Goal: Task Accomplishment & Management: Complete application form

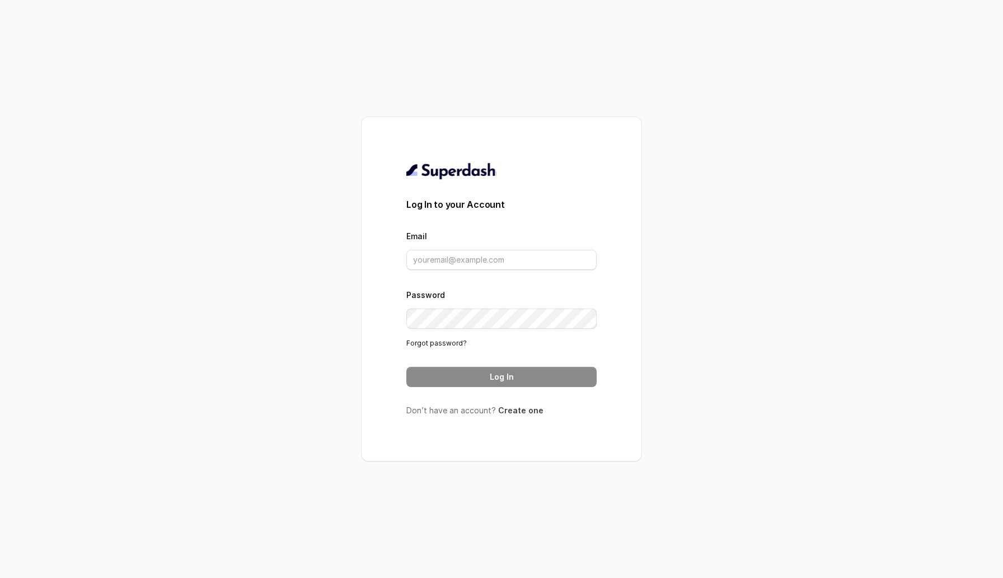
click at [521, 413] on link "Create one" at bounding box center [520, 410] width 45 height 10
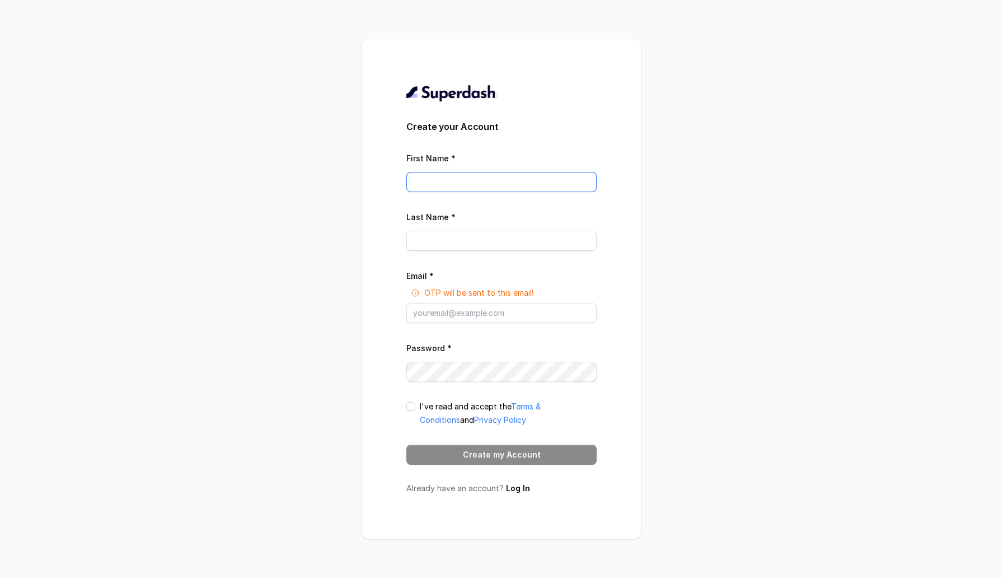
click at [451, 181] on input "First Name *" at bounding box center [502, 182] width 190 height 20
type input "Sherin"
type input "Jacob"
type input "sherinjacob20+2@gmail.com"
click at [412, 405] on span at bounding box center [411, 406] width 9 height 9
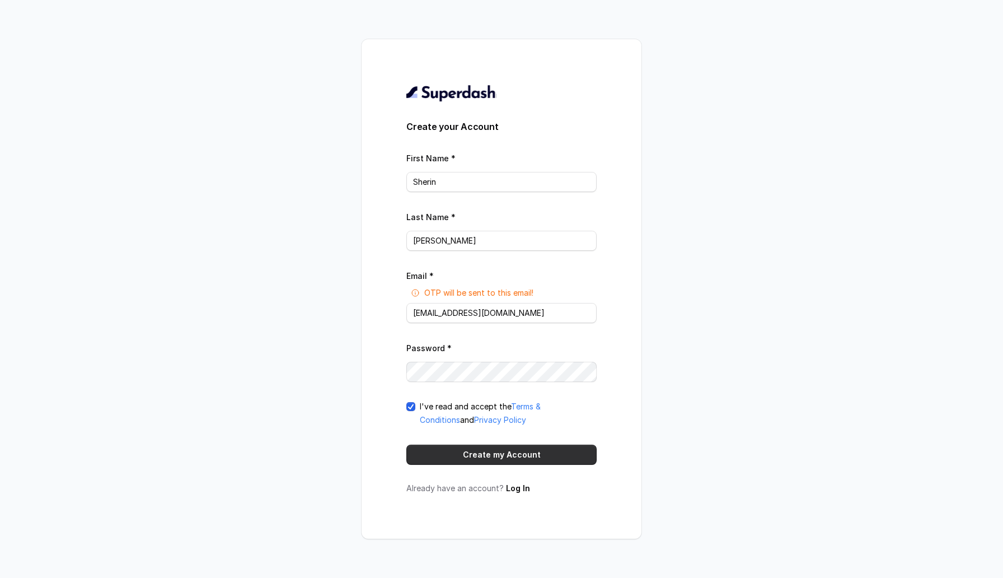
click at [446, 455] on button "Create my Account" at bounding box center [502, 455] width 190 height 20
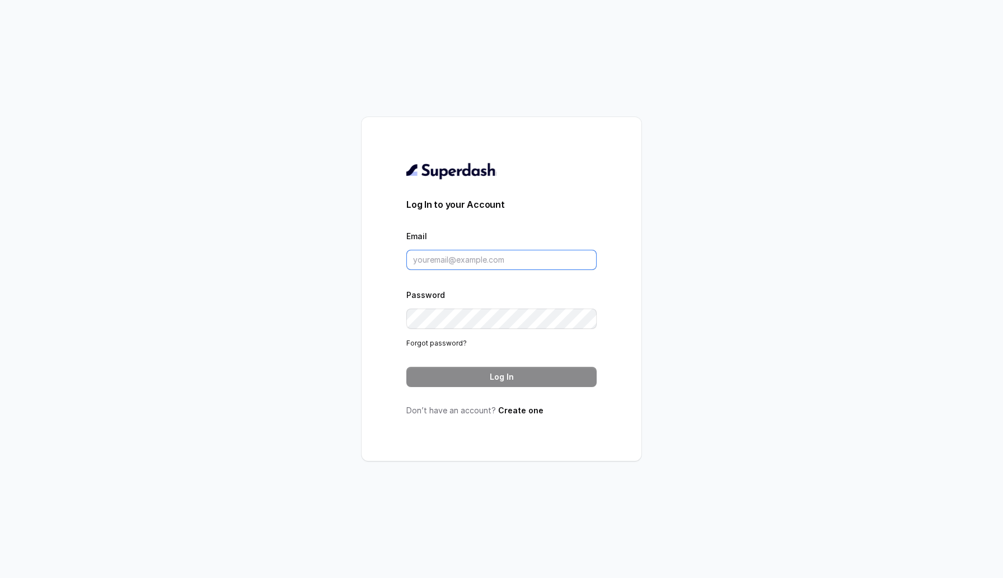
click at [428, 259] on input "Email" at bounding box center [502, 260] width 190 height 20
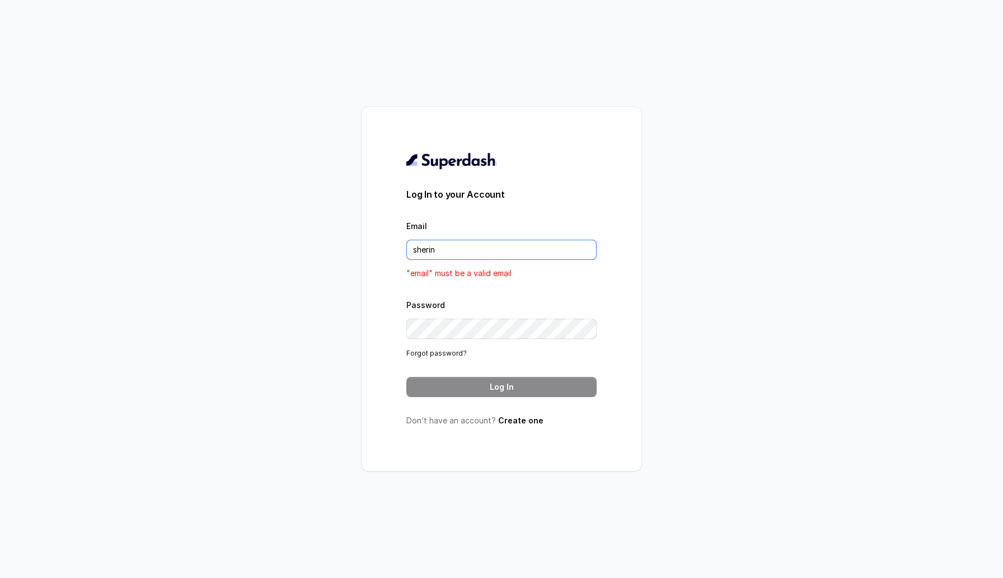
type input "sherinjacob20@gmail.com"
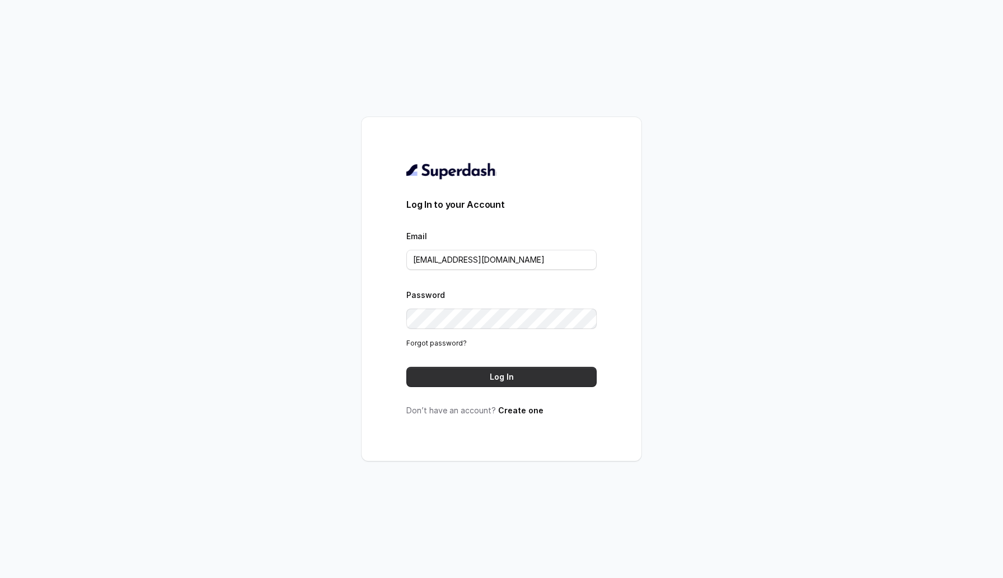
click at [503, 374] on button "Log In" at bounding box center [502, 377] width 190 height 20
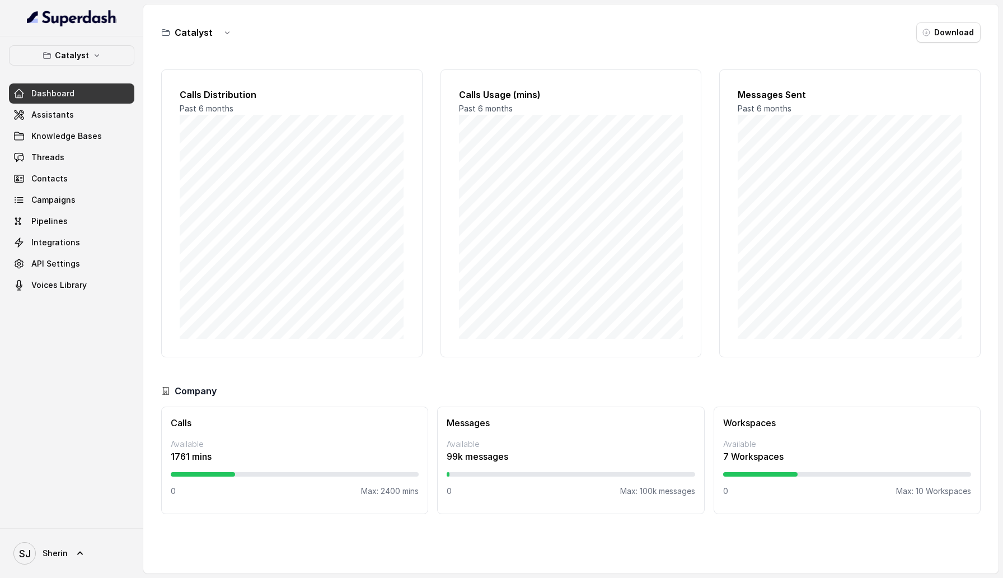
click at [856, 73] on div "Messages Sent Past 6 months" at bounding box center [851, 213] width 262 height 288
